Goal: Transaction & Acquisition: Book appointment/travel/reservation

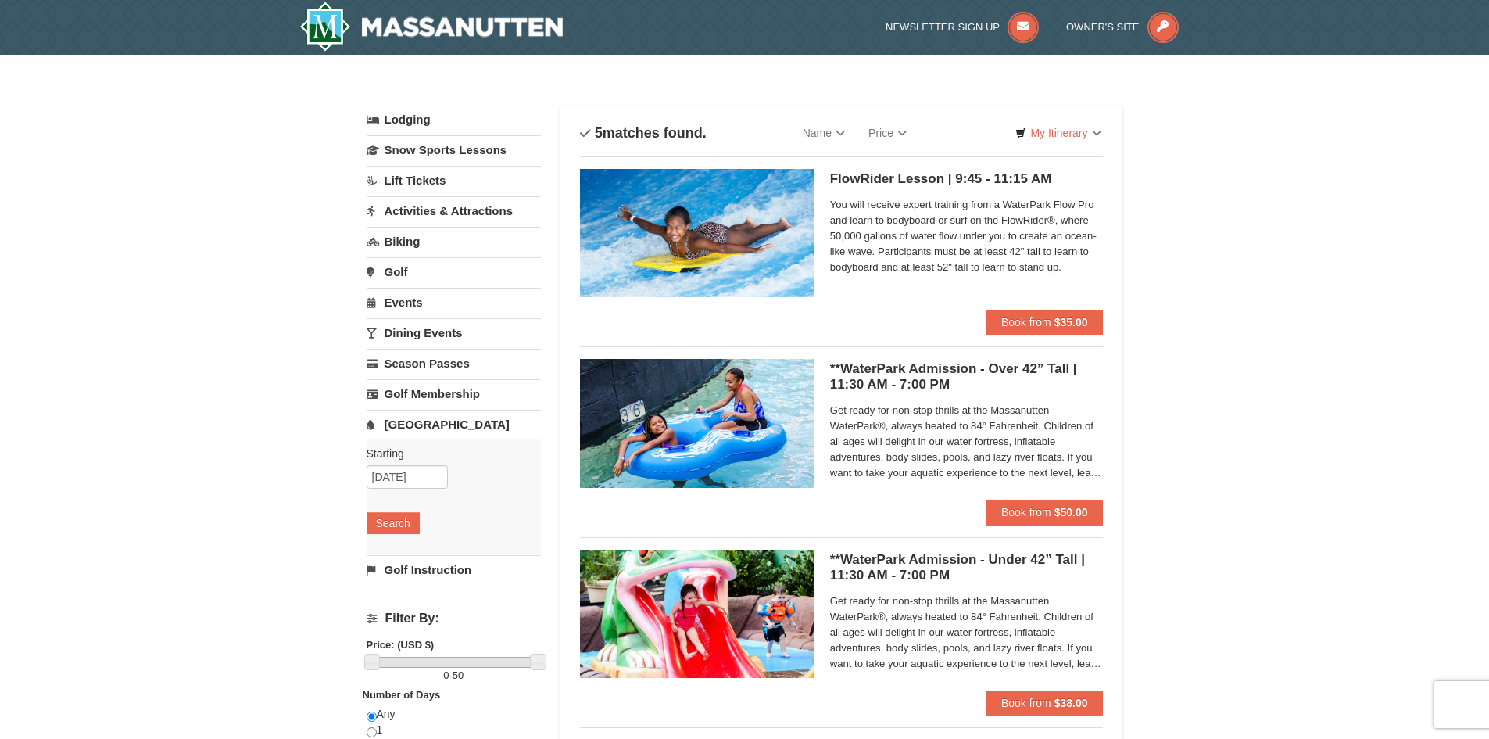
scroll to position [78, 0]
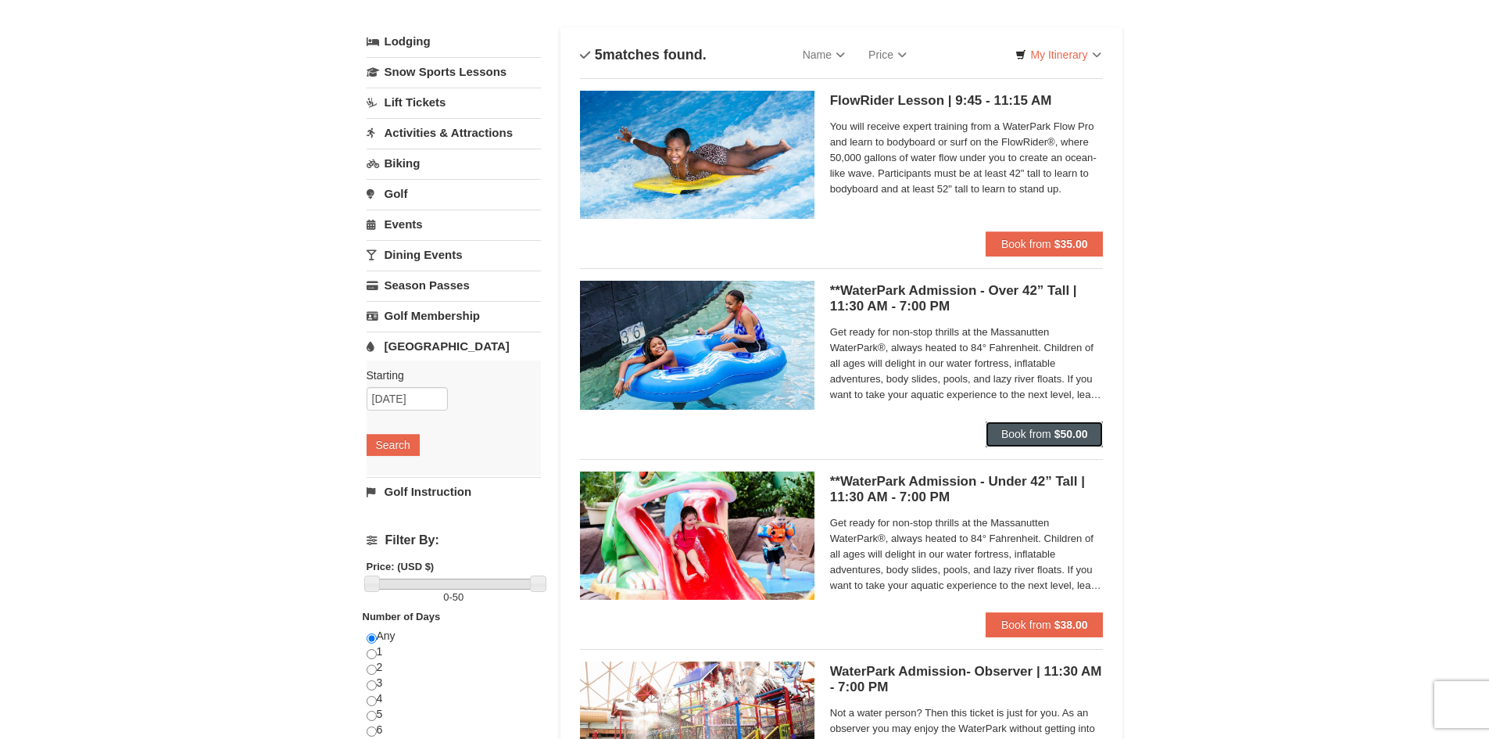
click at [1021, 424] on button "Book from $50.00" at bounding box center [1044, 433] width 118 height 25
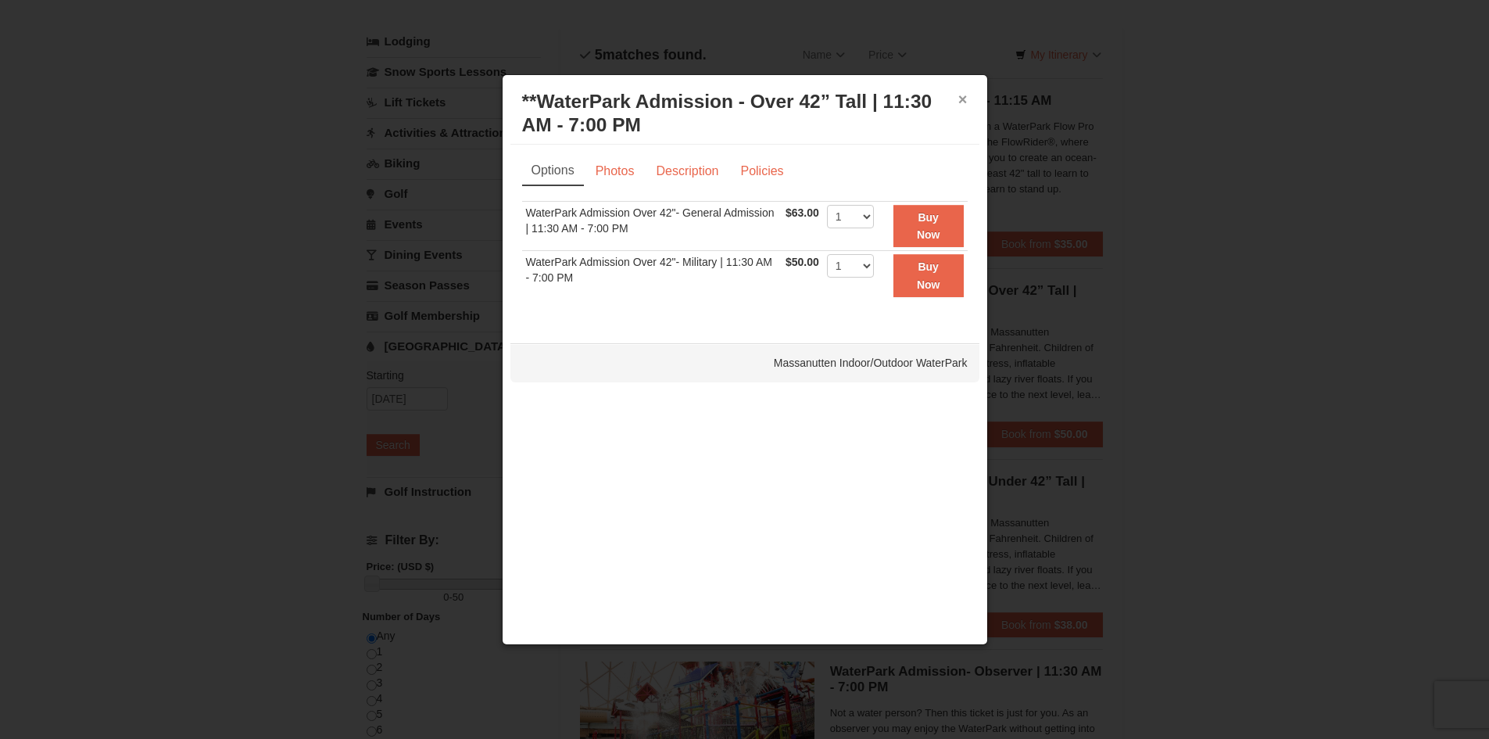
click at [964, 95] on button "×" at bounding box center [962, 99] width 9 height 16
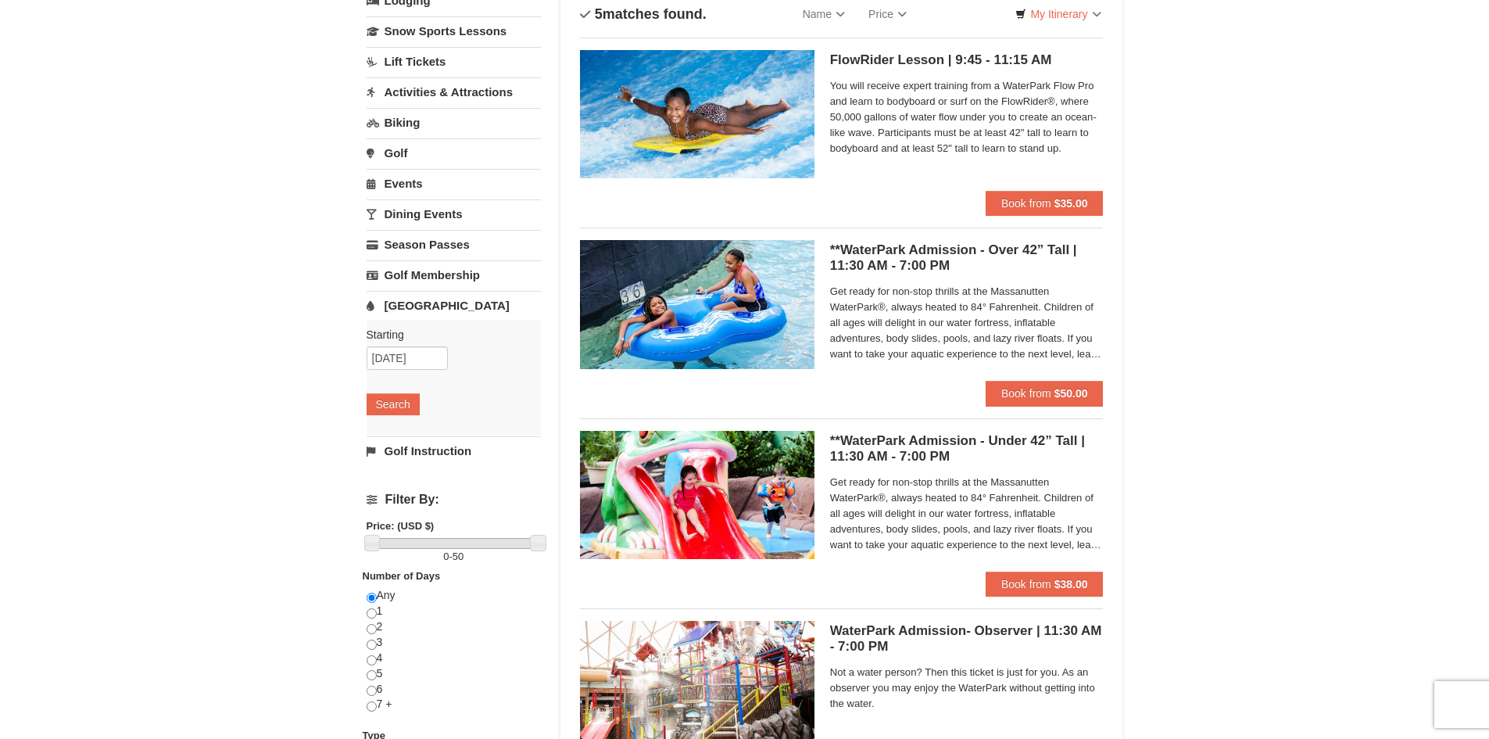
scroll to position [156, 0]
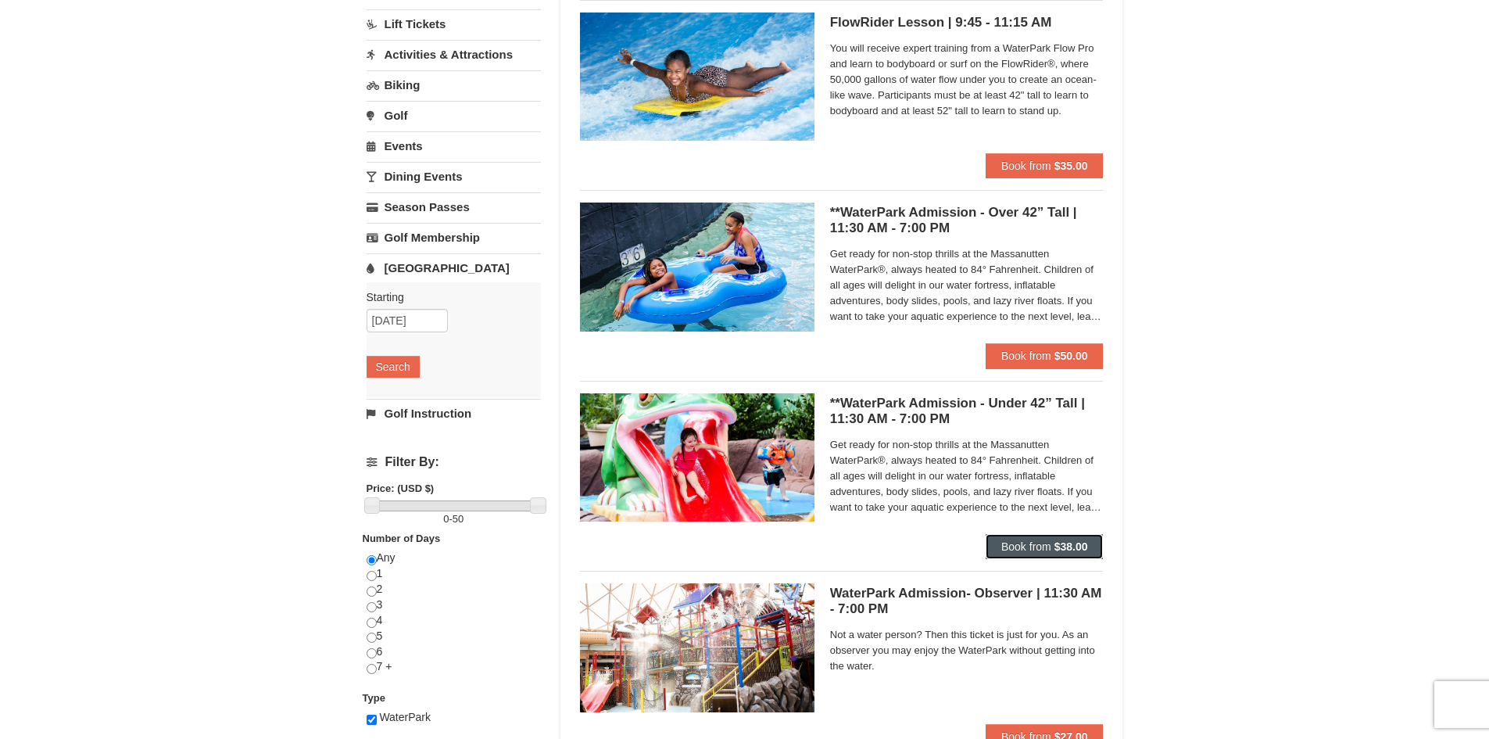
click at [1032, 545] on span "Book from" at bounding box center [1026, 546] width 50 height 13
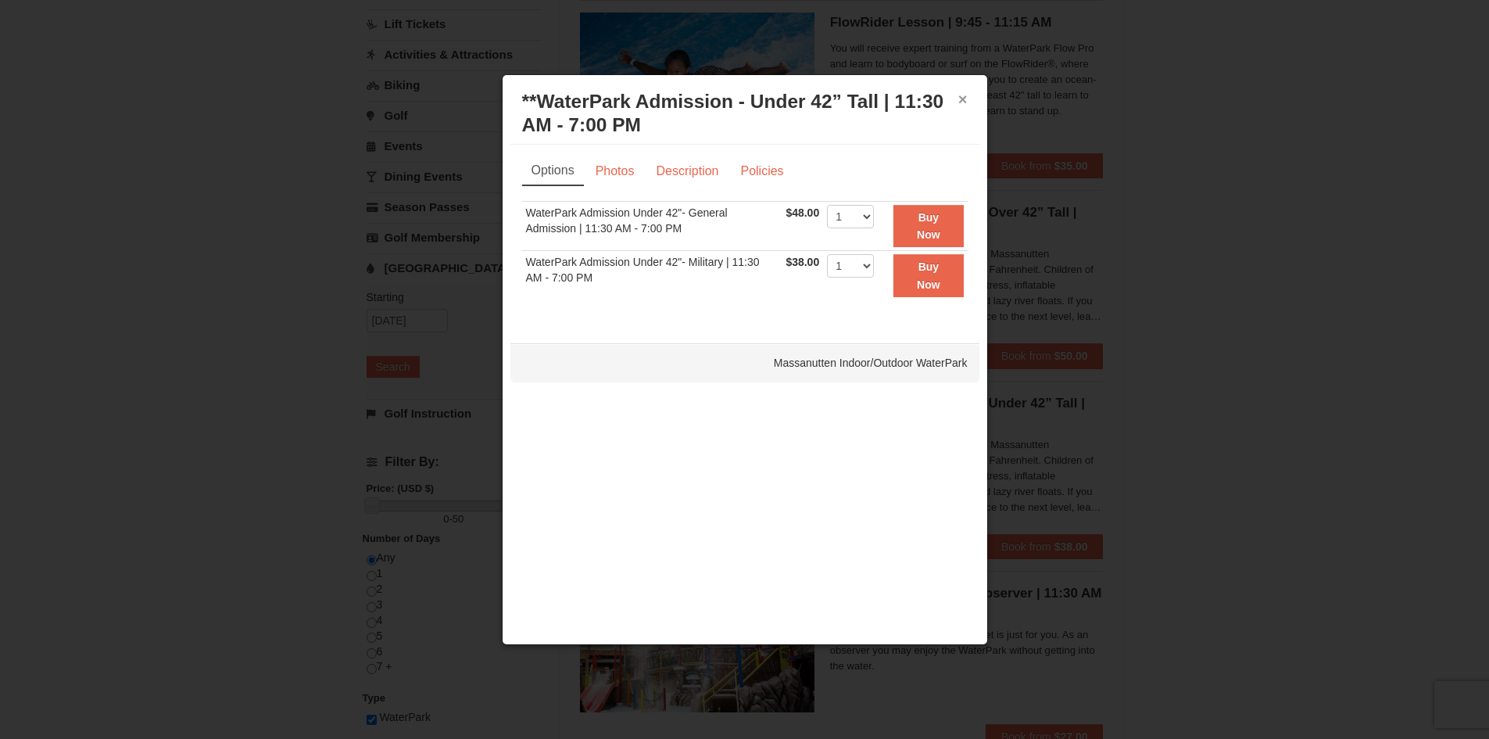
click at [967, 100] on button "×" at bounding box center [962, 99] width 9 height 16
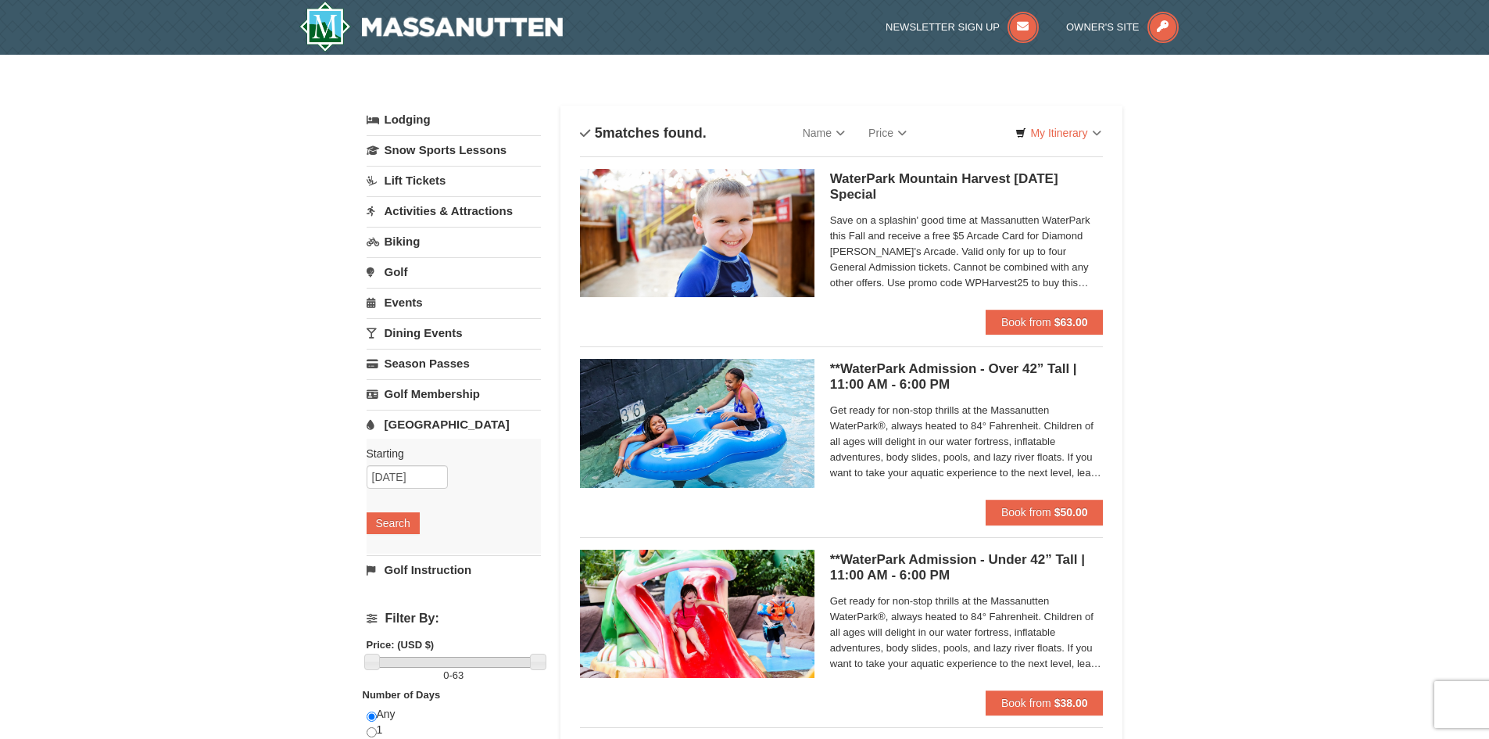
scroll to position [78, 0]
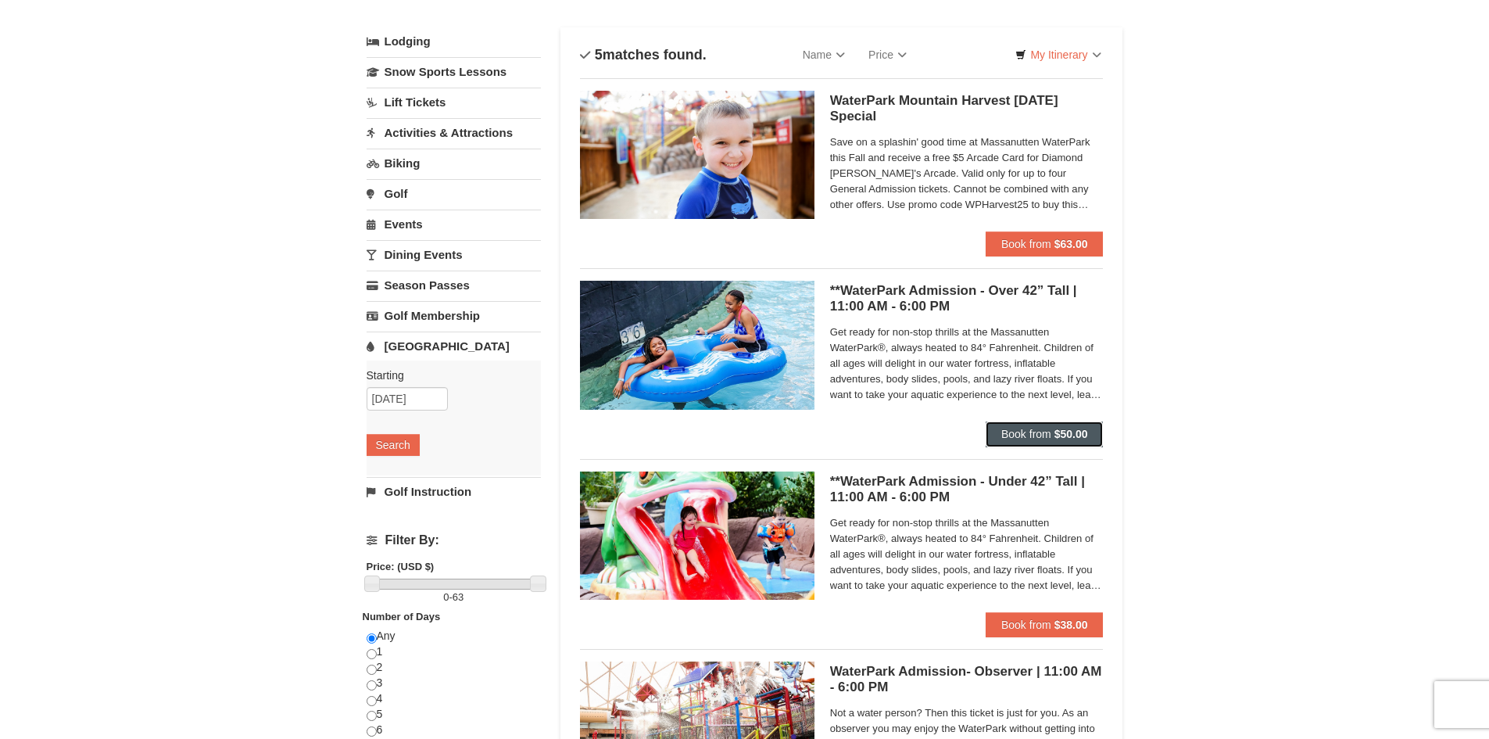
click at [1027, 436] on span "Book from" at bounding box center [1026, 433] width 50 height 13
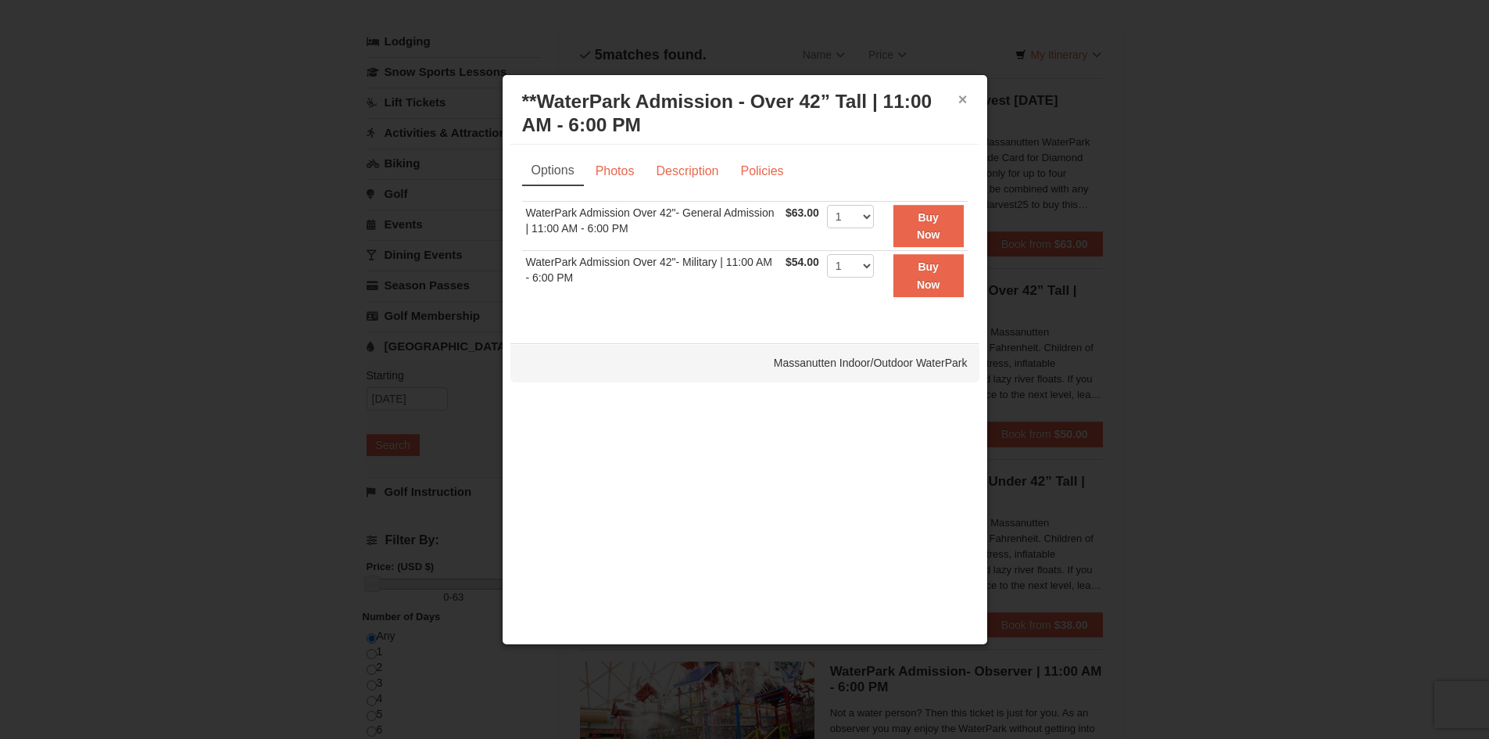
click at [961, 95] on button "×" at bounding box center [962, 99] width 9 height 16
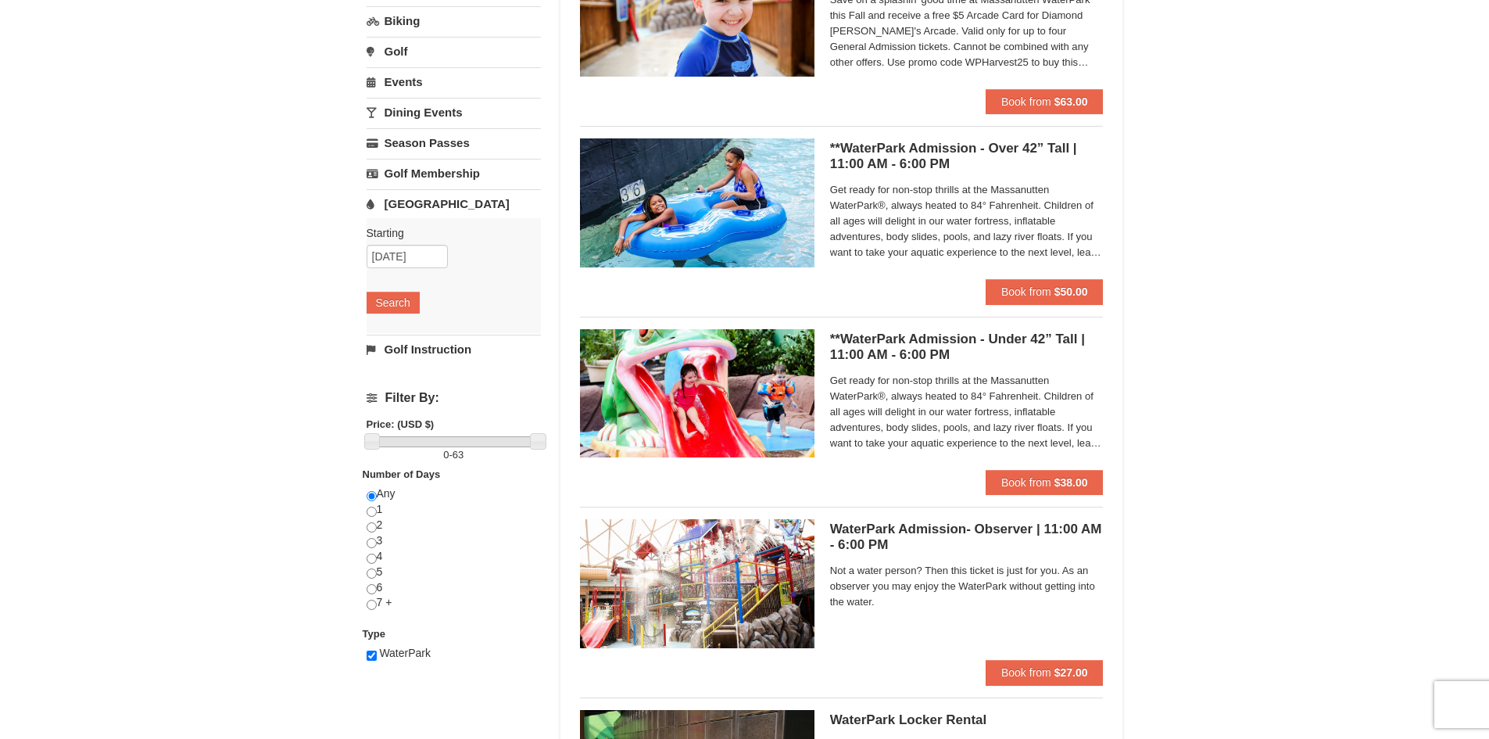
scroll to position [234, 0]
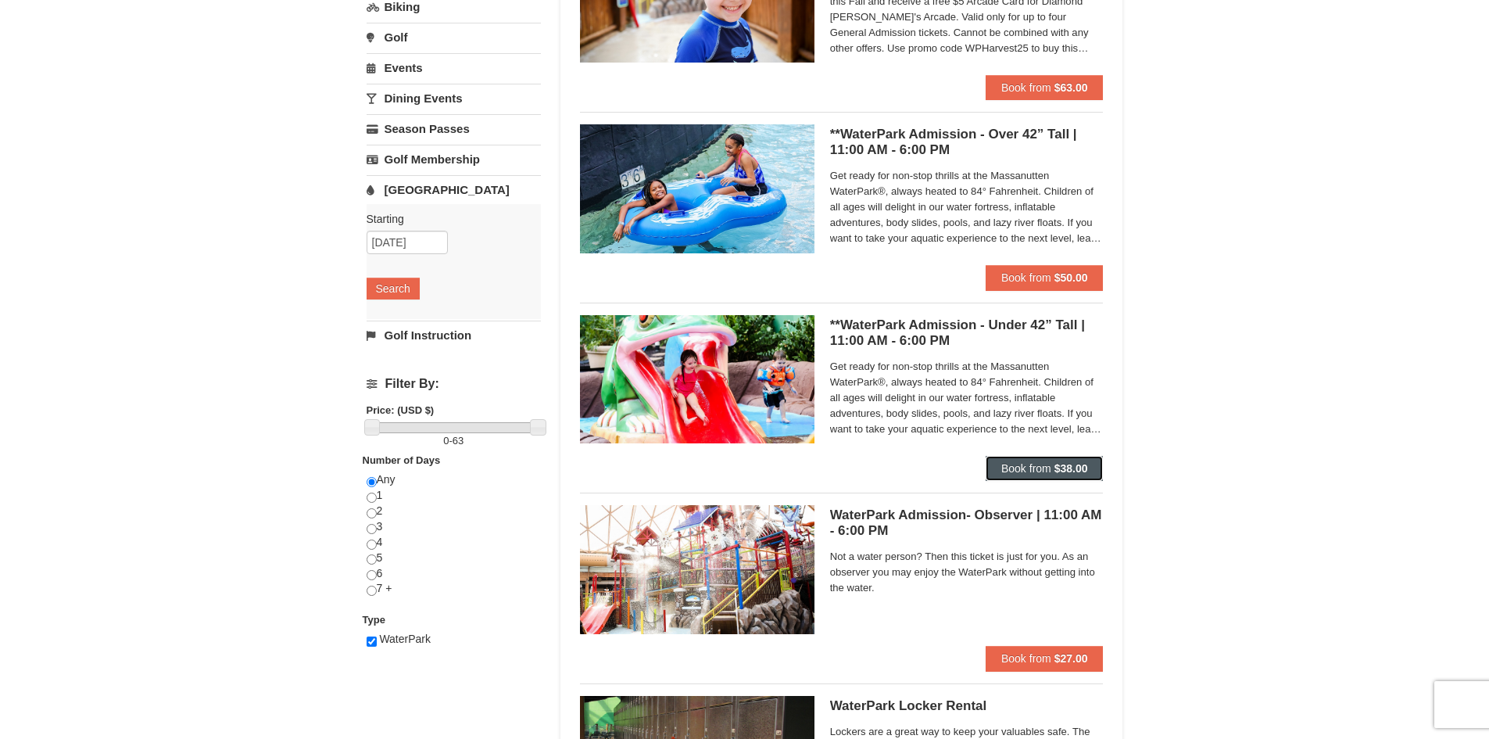
click at [1039, 469] on span "Book from" at bounding box center [1026, 468] width 50 height 13
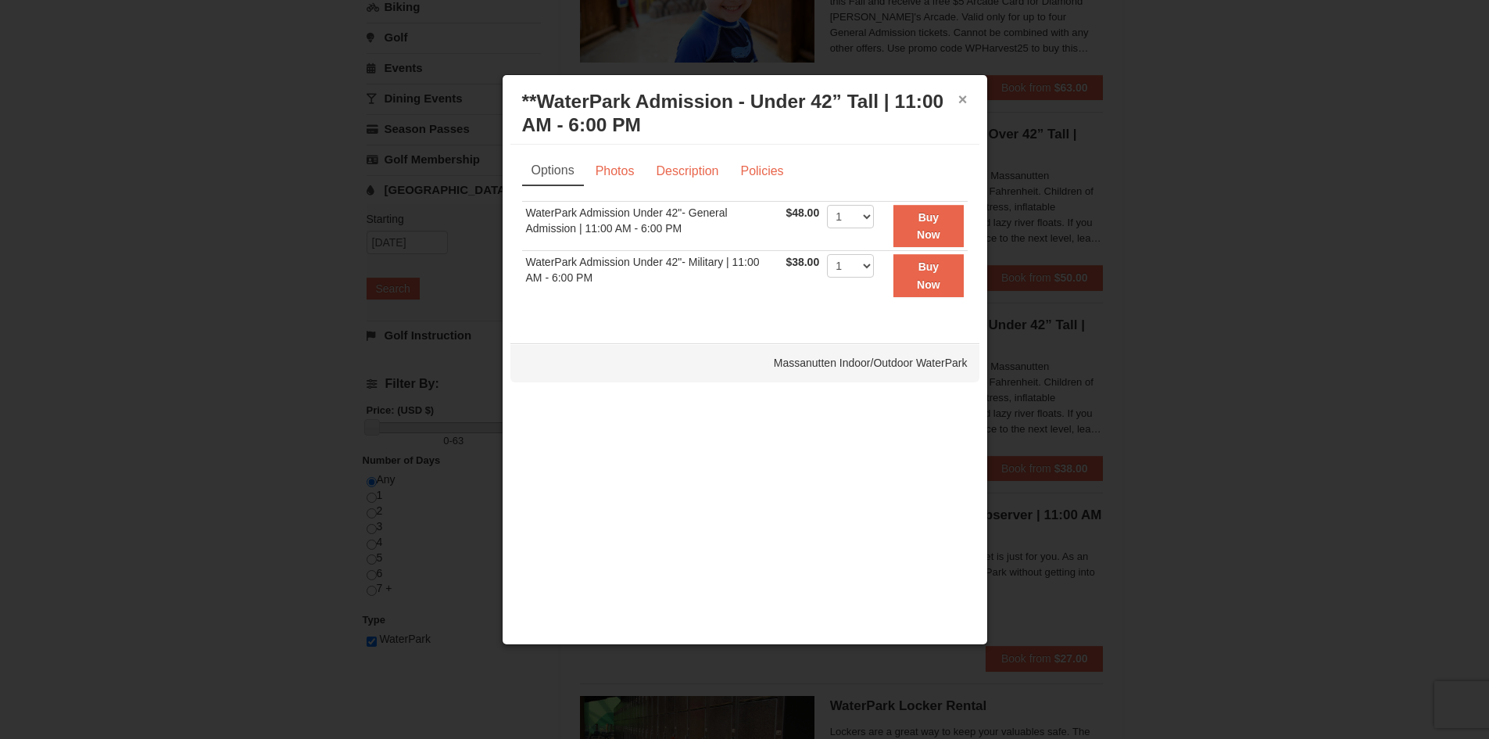
click at [960, 102] on button "×" at bounding box center [962, 99] width 9 height 16
